Goal: Navigation & Orientation: Find specific page/section

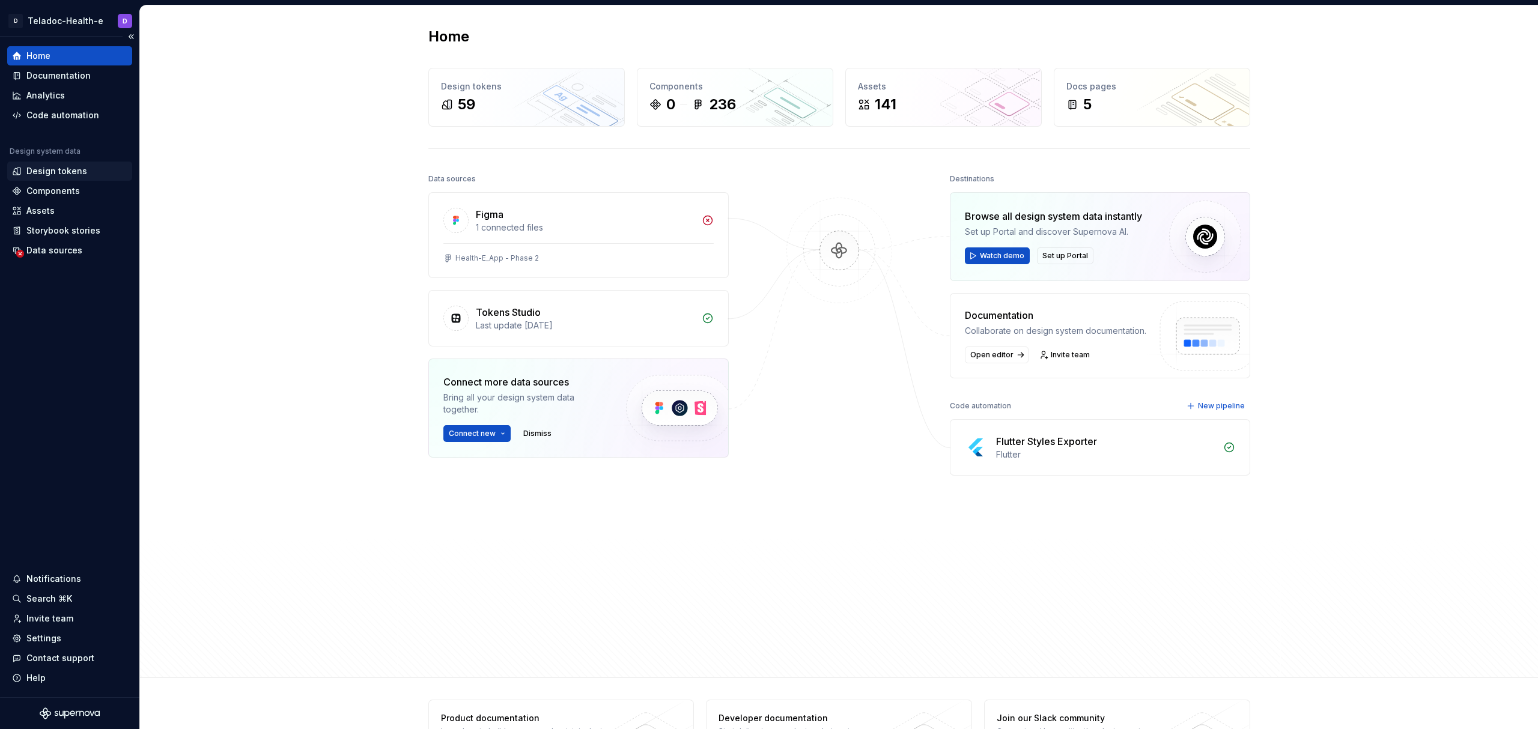
click at [59, 167] on div "Design tokens" at bounding box center [56, 171] width 61 height 12
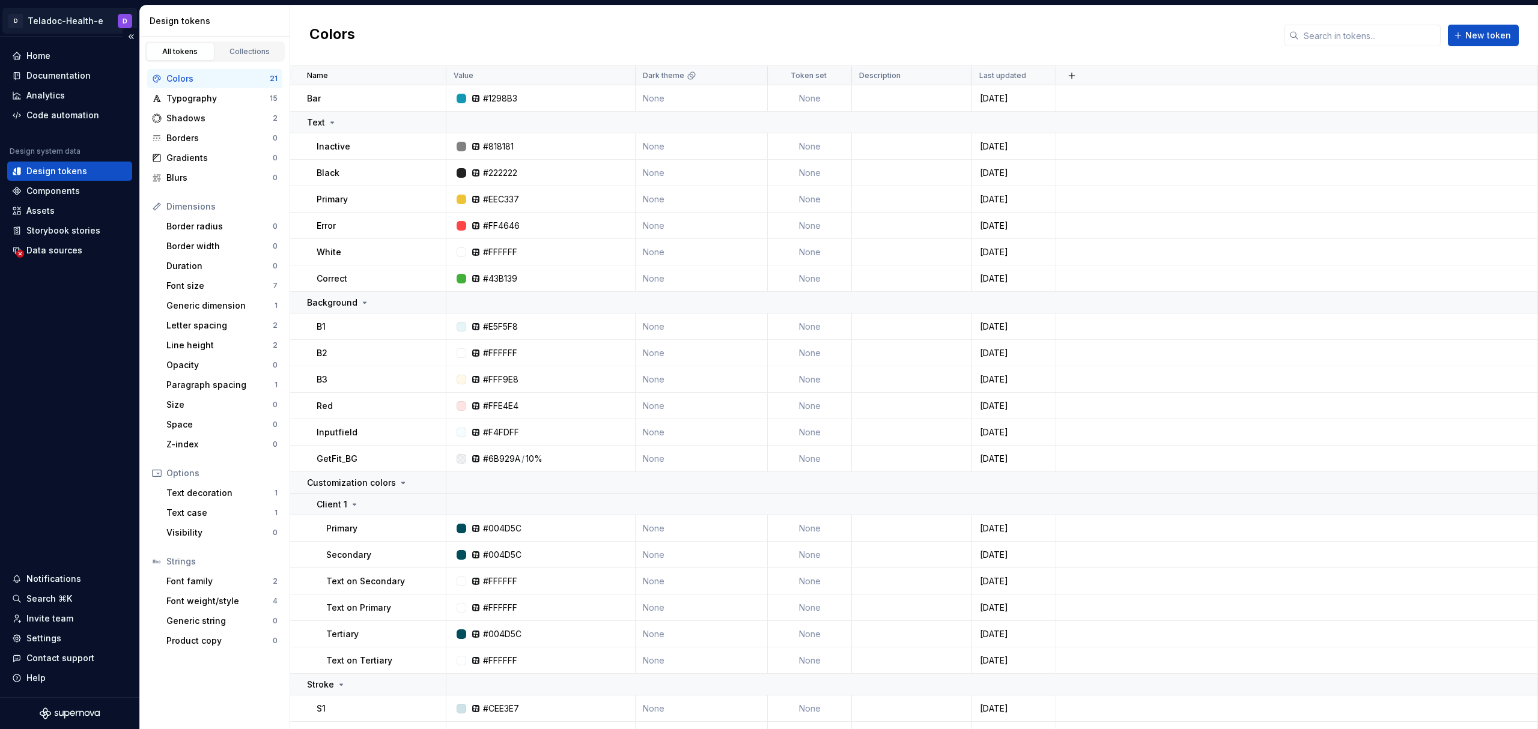
click at [93, 17] on html "D Teladoc-Health-e D Home Documentation Analytics Code automation Design system…" at bounding box center [769, 364] width 1538 height 729
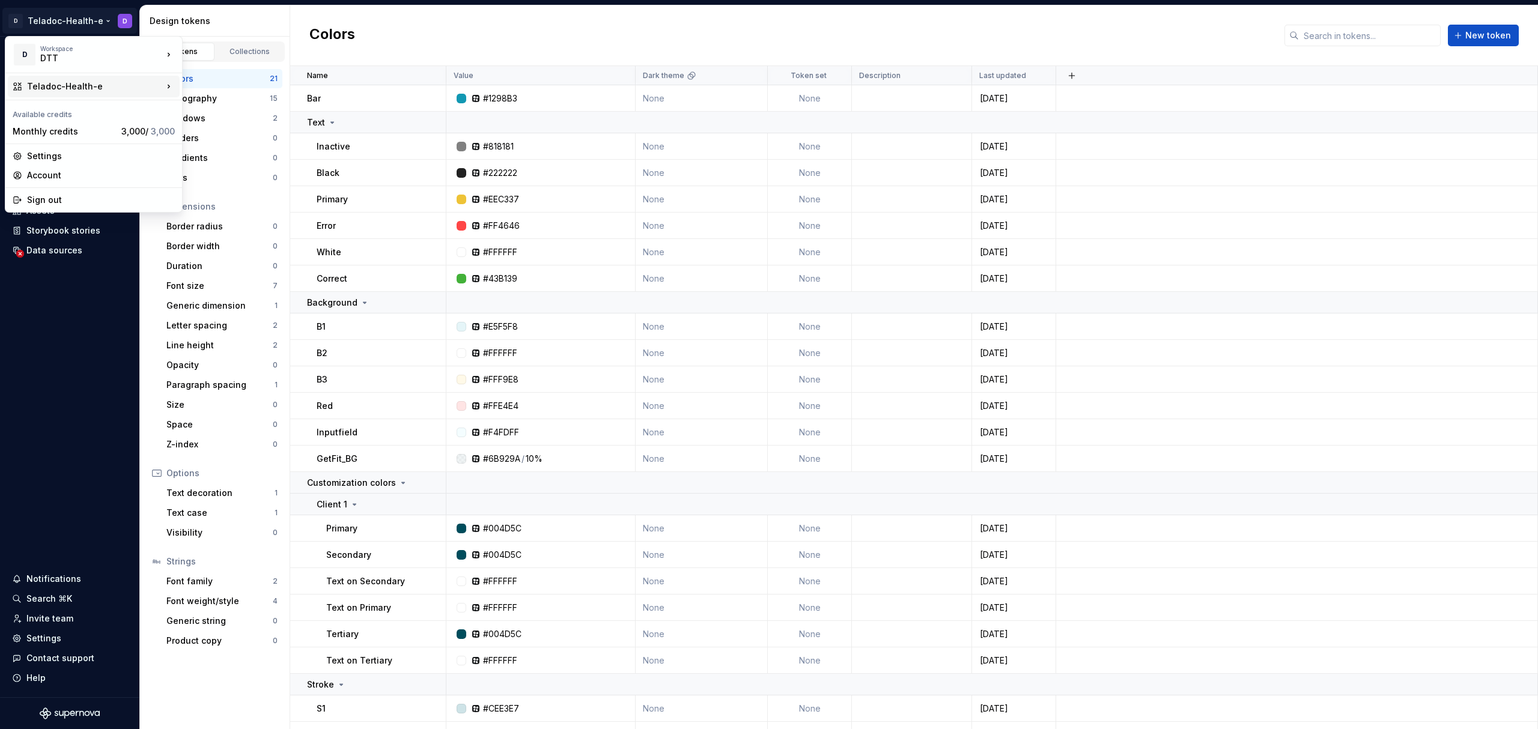
click at [85, 85] on div "Teladoc-Health-e" at bounding box center [95, 86] width 136 height 12
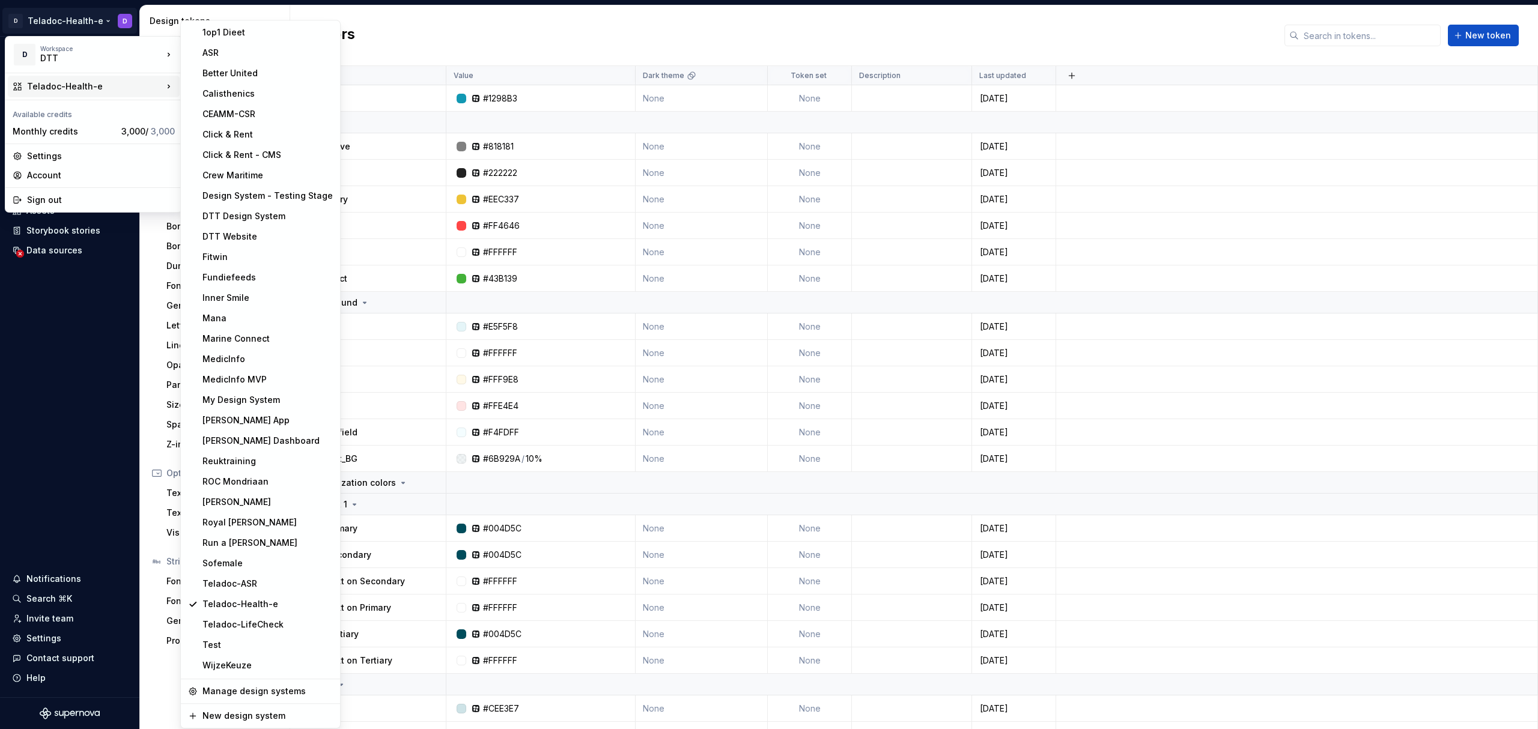
click at [1158, 424] on html "D Teladoc-Health-e D Home Documentation Analytics Code automation Design system…" at bounding box center [769, 364] width 1538 height 729
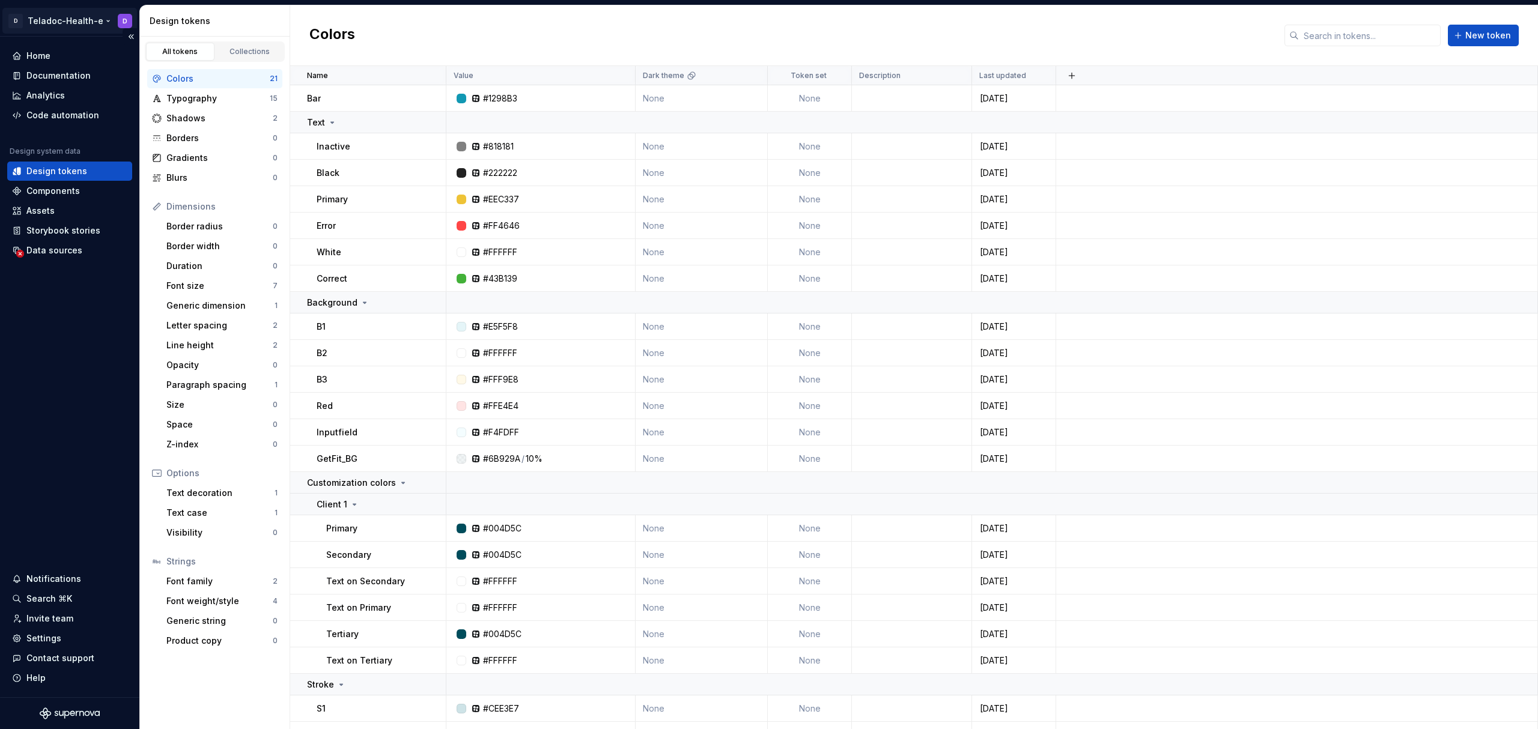
click at [41, 17] on html "D Teladoc-Health-e D Home Documentation Analytics Code automation Design system…" at bounding box center [769, 364] width 1538 height 729
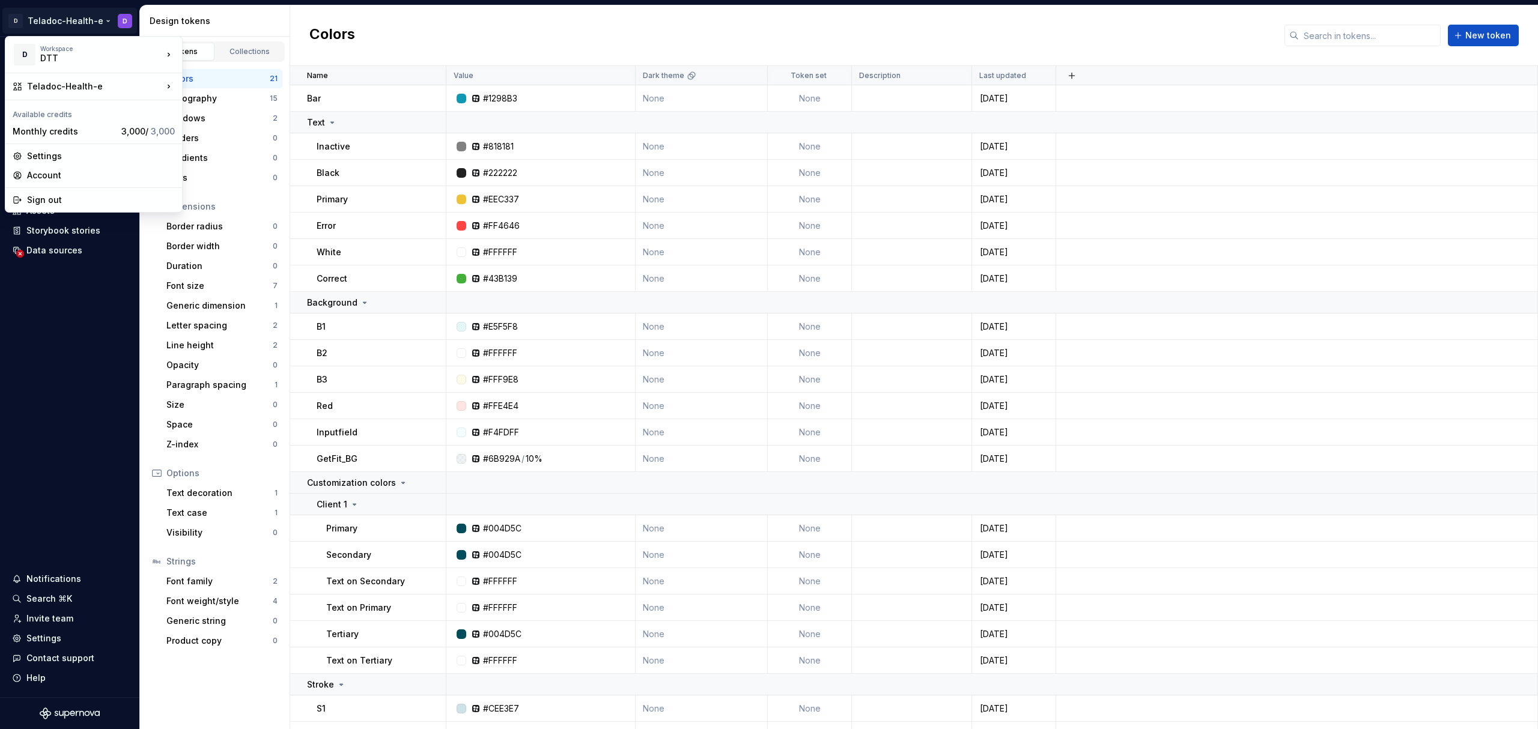
click at [53, 353] on html "D Teladoc-Health-e D Home Documentation Analytics Code automation Design system…" at bounding box center [769, 364] width 1538 height 729
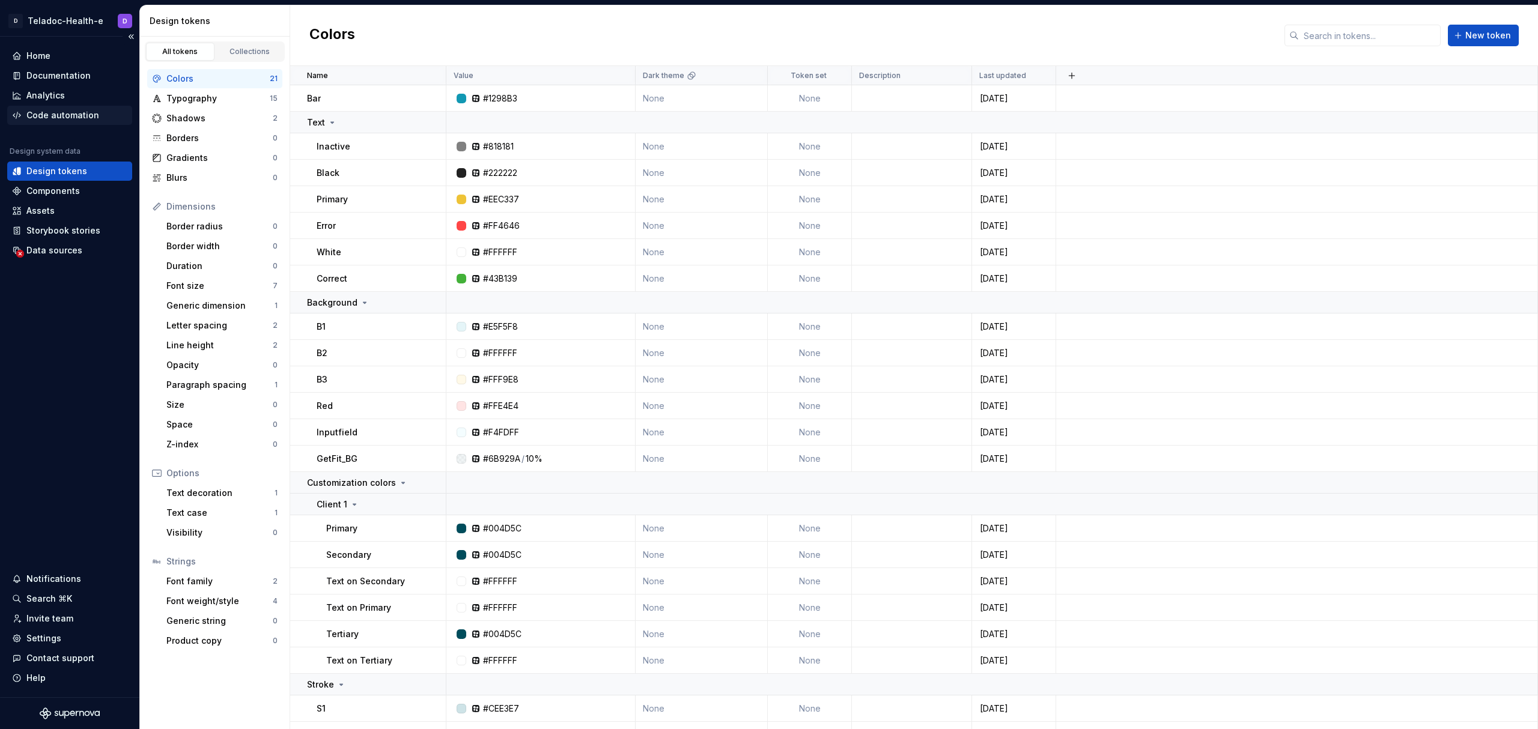
click at [73, 114] on div "Code automation" at bounding box center [62, 115] width 73 height 12
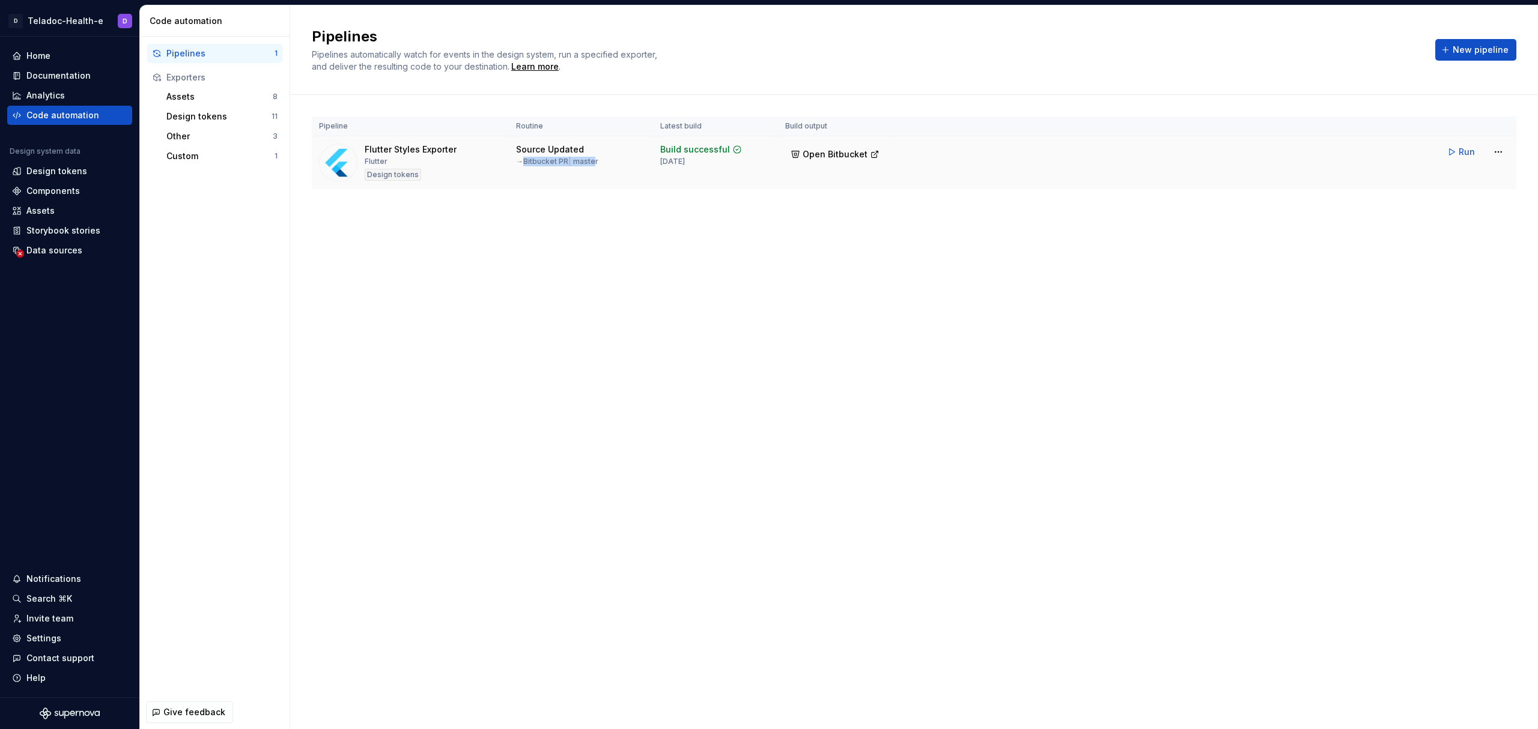
drag, startPoint x: 524, startPoint y: 162, endPoint x: 597, endPoint y: 166, distance: 72.2
click at [597, 166] on div "→ Bitbucket PR | master" at bounding box center [557, 162] width 82 height 10
click at [65, 11] on html "D Teladoc-Health-e D Home Documentation Analytics Code automation Design system…" at bounding box center [769, 364] width 1538 height 729
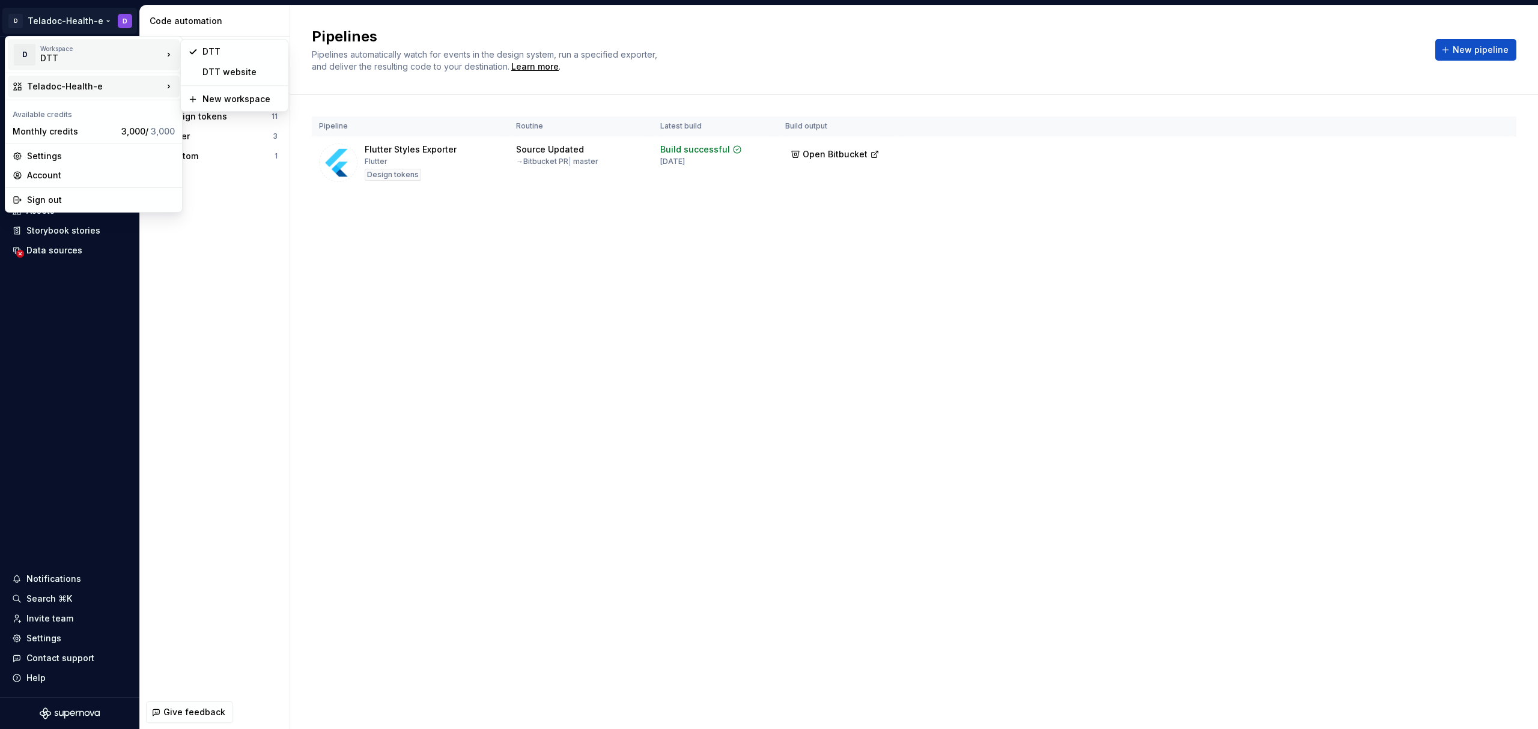
click at [74, 78] on div "Teladoc-Health-e" at bounding box center [94, 87] width 172 height 22
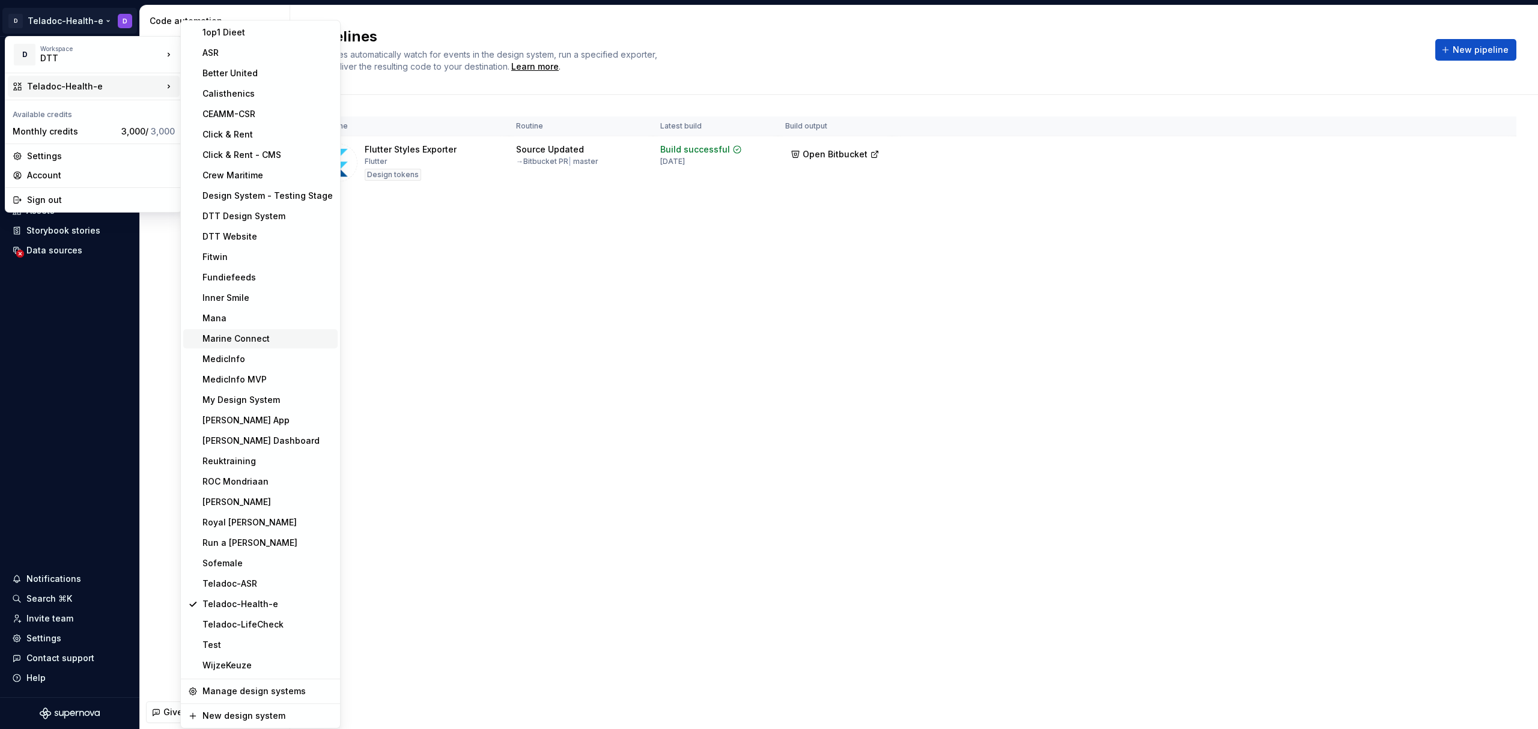
click at [250, 335] on div "Marine Connect" at bounding box center [267, 339] width 130 height 12
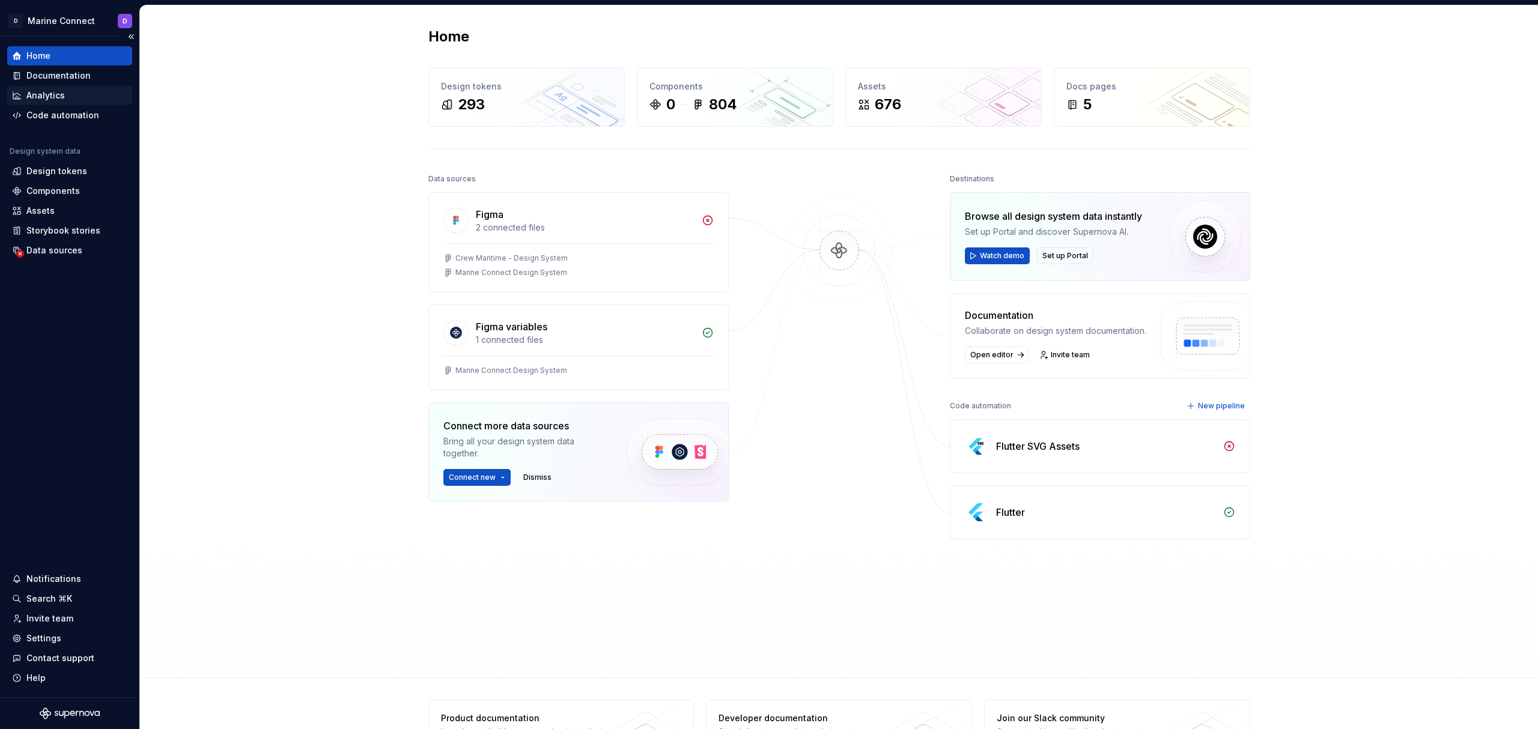
click at [85, 99] on div "Analytics" at bounding box center [69, 96] width 115 height 12
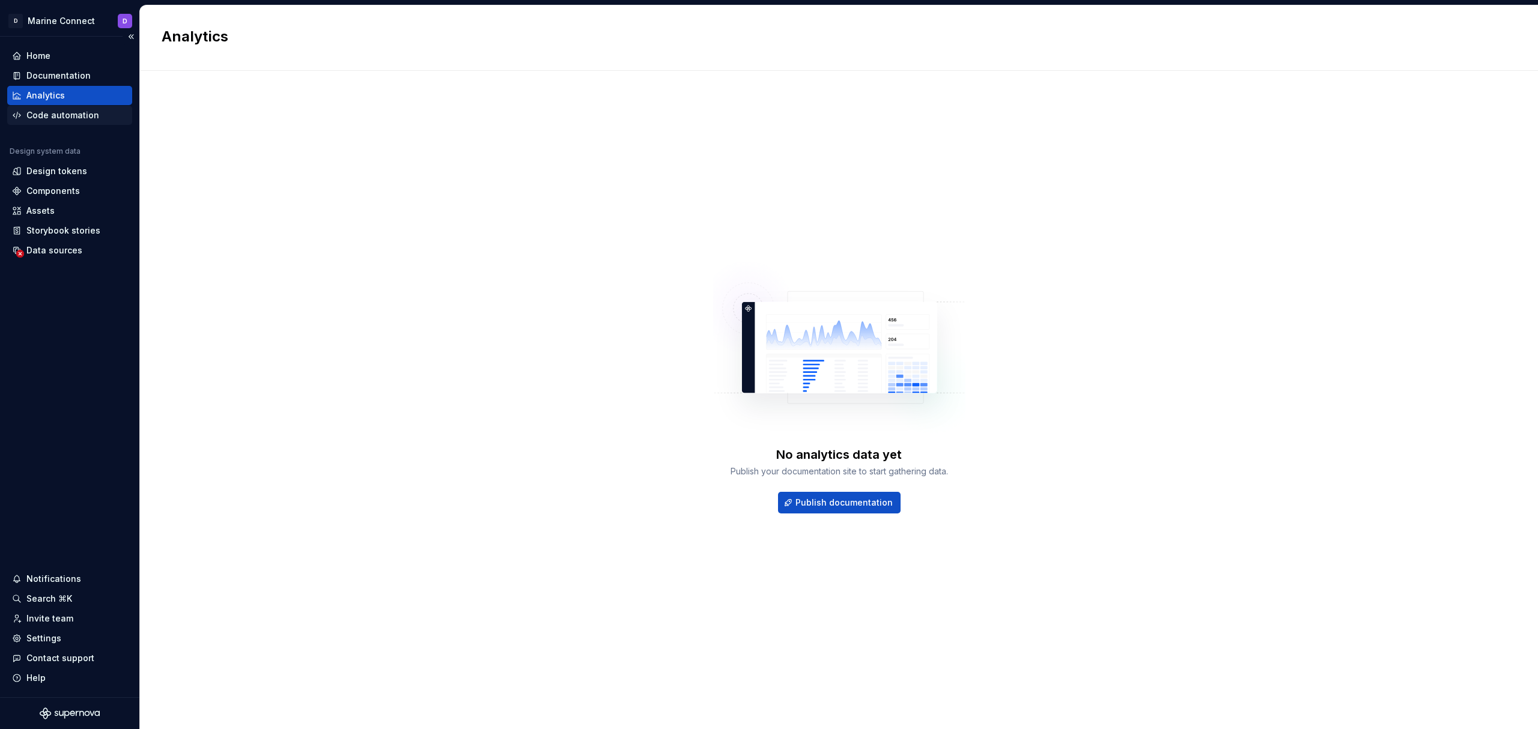
click at [70, 109] on div "Code automation" at bounding box center [62, 115] width 73 height 12
